Goal: Transaction & Acquisition: Book appointment/travel/reservation

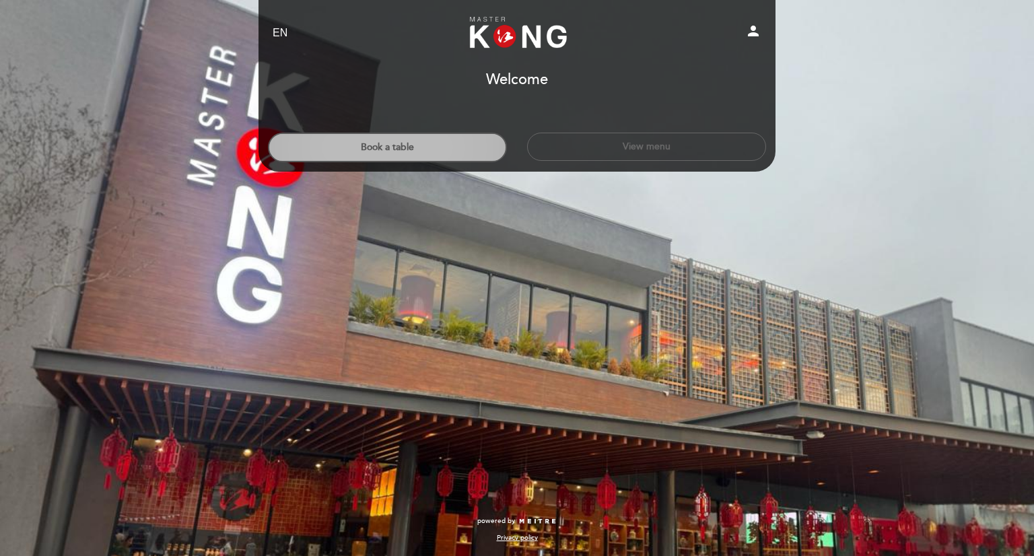
click at [458, 145] on button "Book a table" at bounding box center [387, 148] width 239 height 30
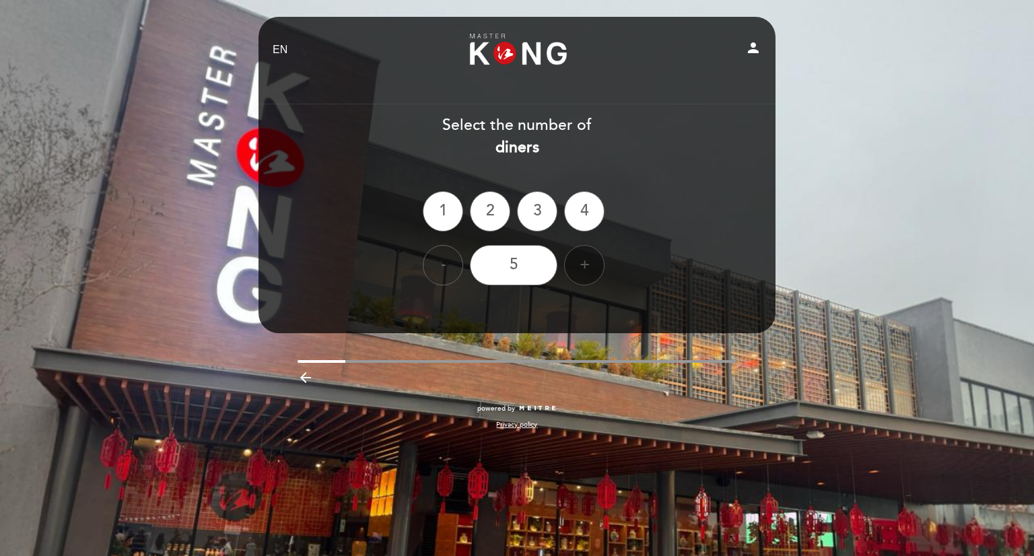
click at [574, 269] on div "+" at bounding box center [584, 265] width 40 height 40
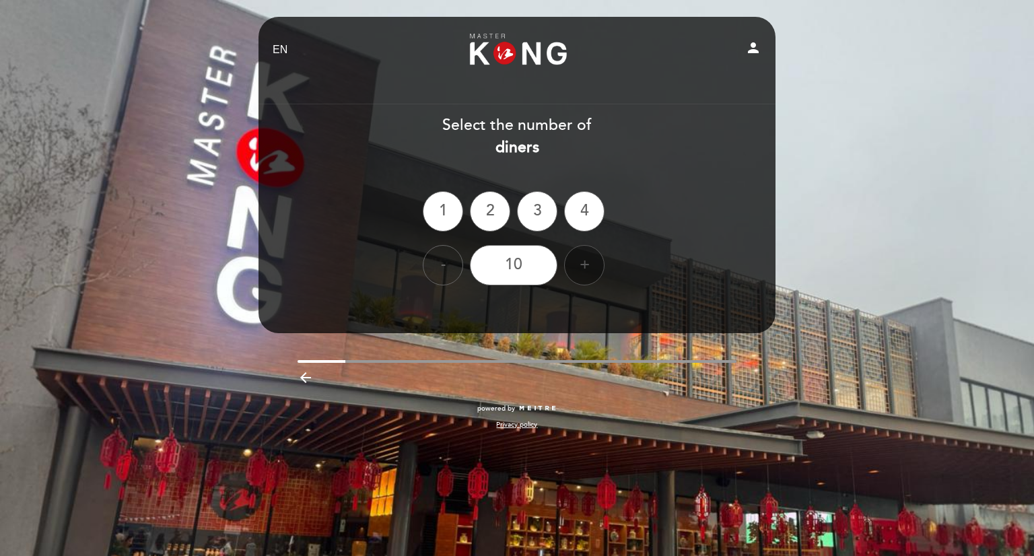
click at [574, 269] on div "+" at bounding box center [584, 265] width 40 height 40
click at [541, 267] on div "12" at bounding box center [514, 265] width 88 height 40
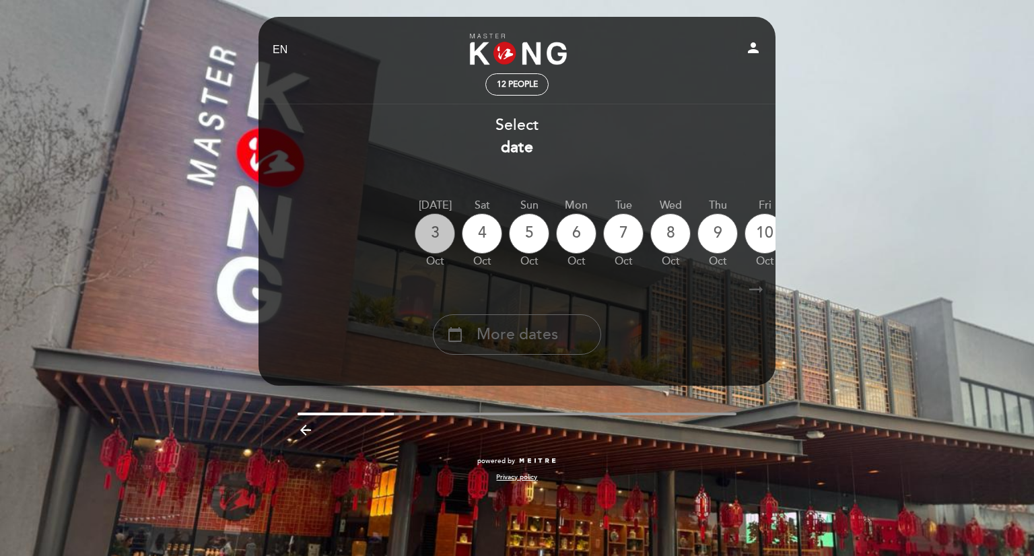
click at [440, 239] on div "3" at bounding box center [435, 233] width 40 height 40
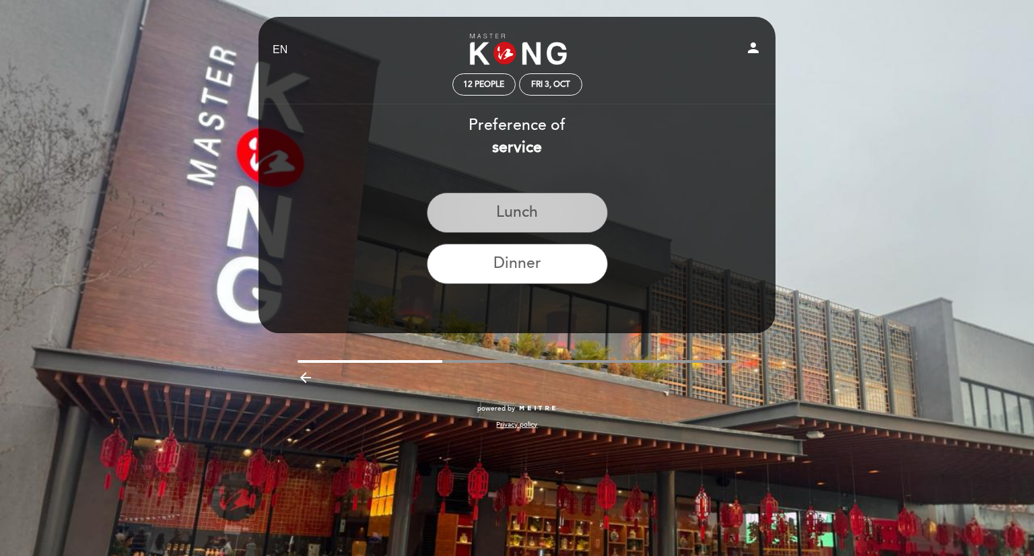
click at [522, 211] on button "Lunch" at bounding box center [517, 213] width 181 height 40
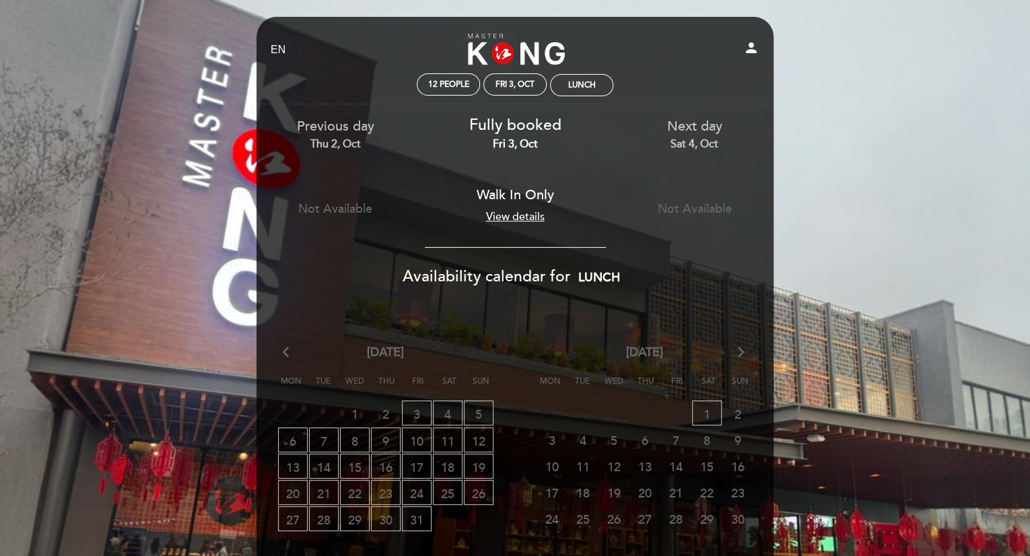
click at [506, 213] on link "View details" at bounding box center [514, 216] width 59 height 13
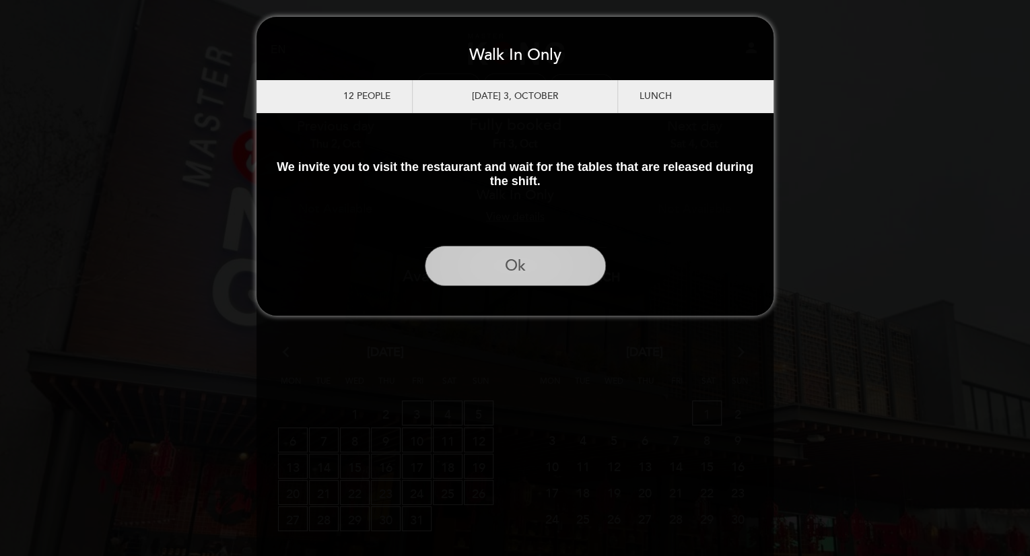
click at [504, 267] on button "Ok" at bounding box center [515, 266] width 181 height 40
